Goal: Find specific page/section: Find specific page/section

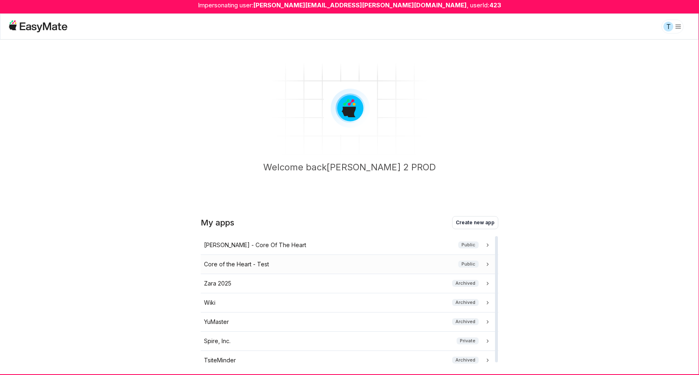
click at [316, 266] on div "Core of the Heart - Test Public" at bounding box center [348, 264] width 288 height 9
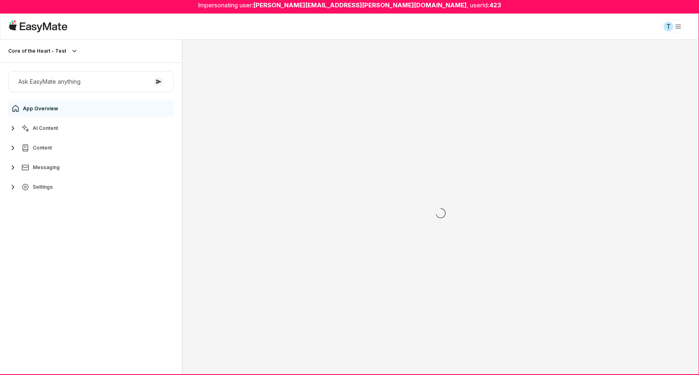
click at [73, 129] on button "AI Content" at bounding box center [91, 128] width 166 height 16
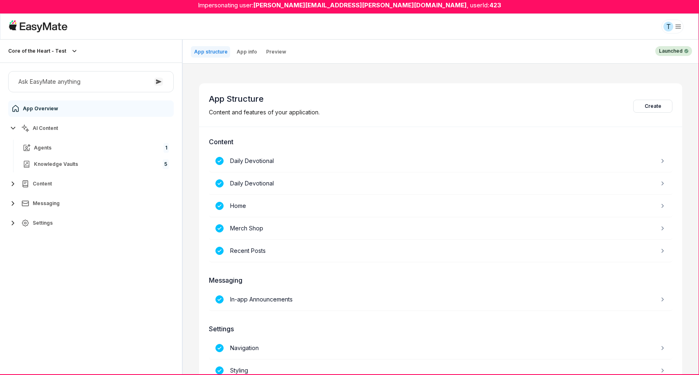
click at [56, 183] on button "Content" at bounding box center [91, 184] width 166 height 16
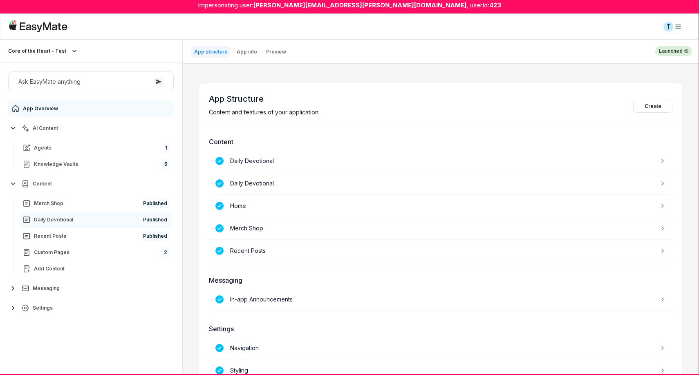
click at [87, 221] on link "Daily Devotional Published" at bounding box center [95, 220] width 153 height 16
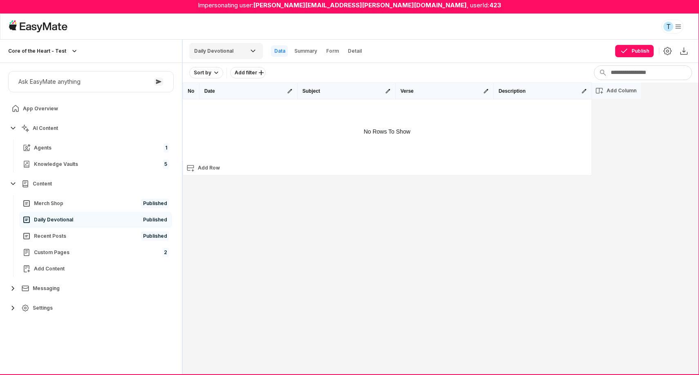
type textarea "*"
